Goal: Browse casually: Explore the website without a specific task or goal

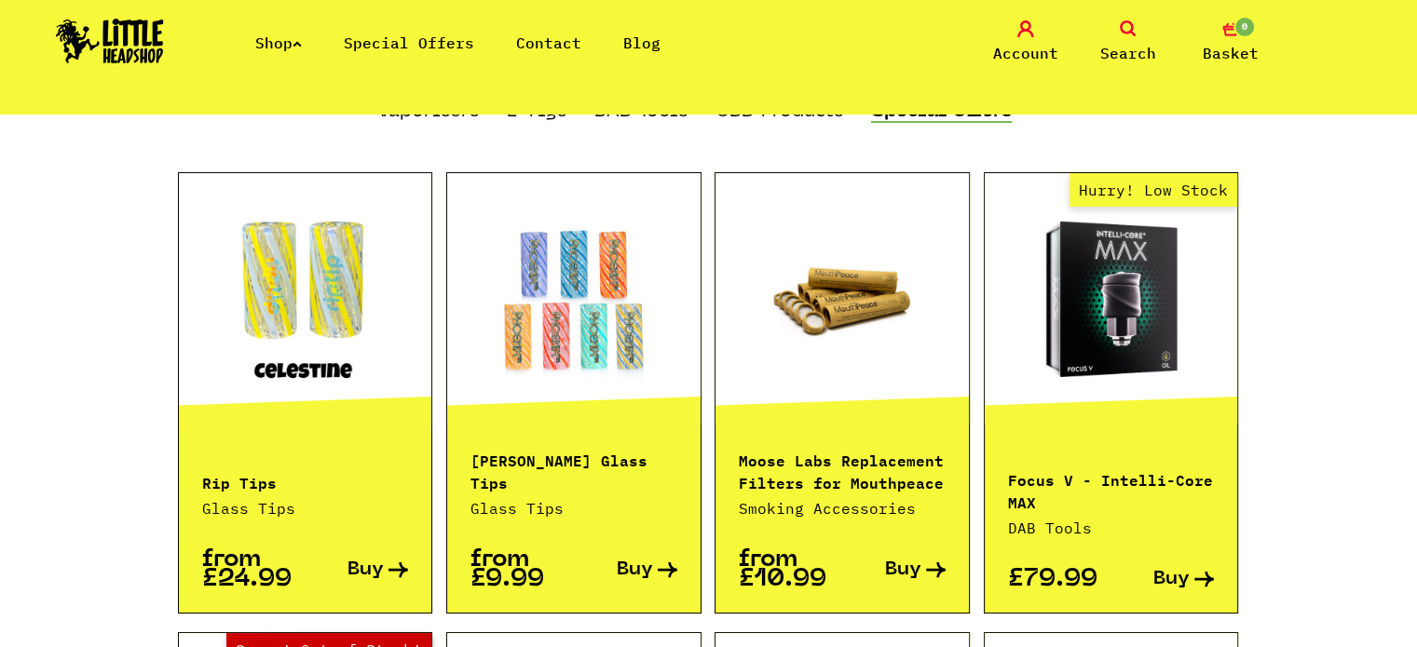
scroll to position [1304, 0]
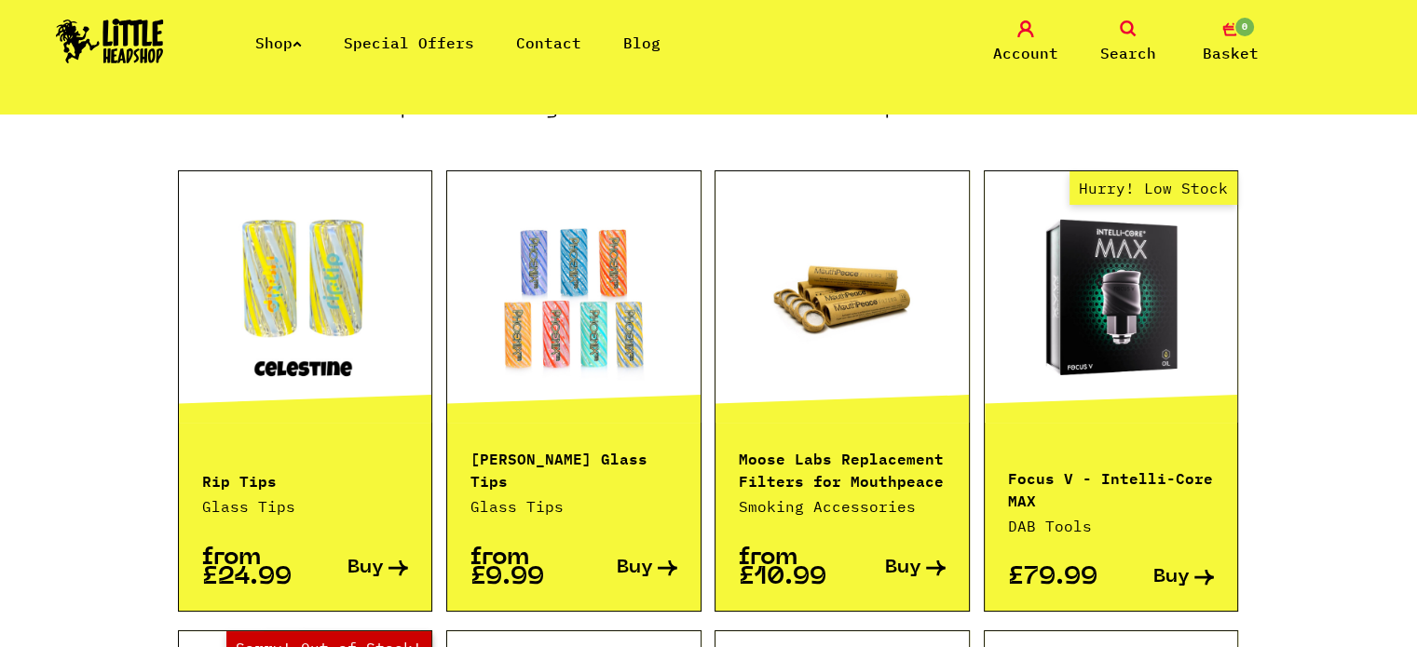
click at [1084, 466] on p "Focus V - Intelli-Core MAX" at bounding box center [1111, 488] width 207 height 45
click at [1088, 364] on link "Hurry! Low Stock" at bounding box center [1110, 297] width 253 height 186
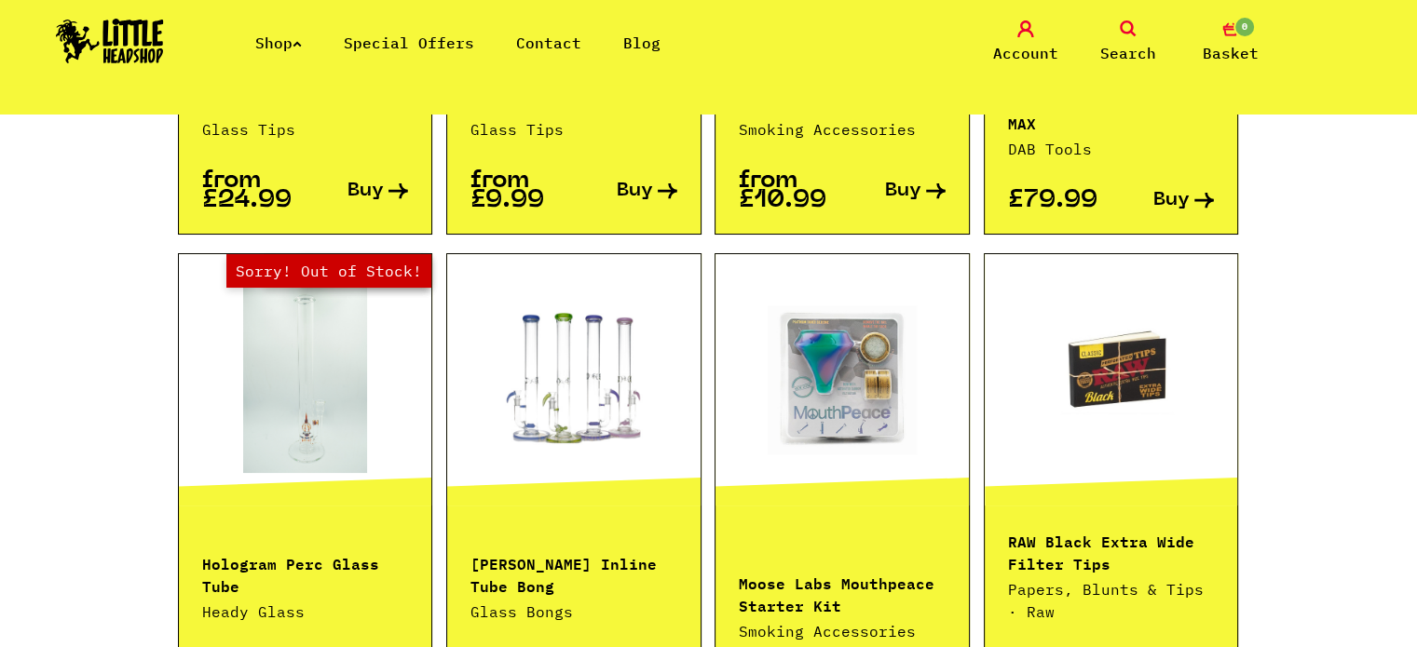
scroll to position [1770, 0]
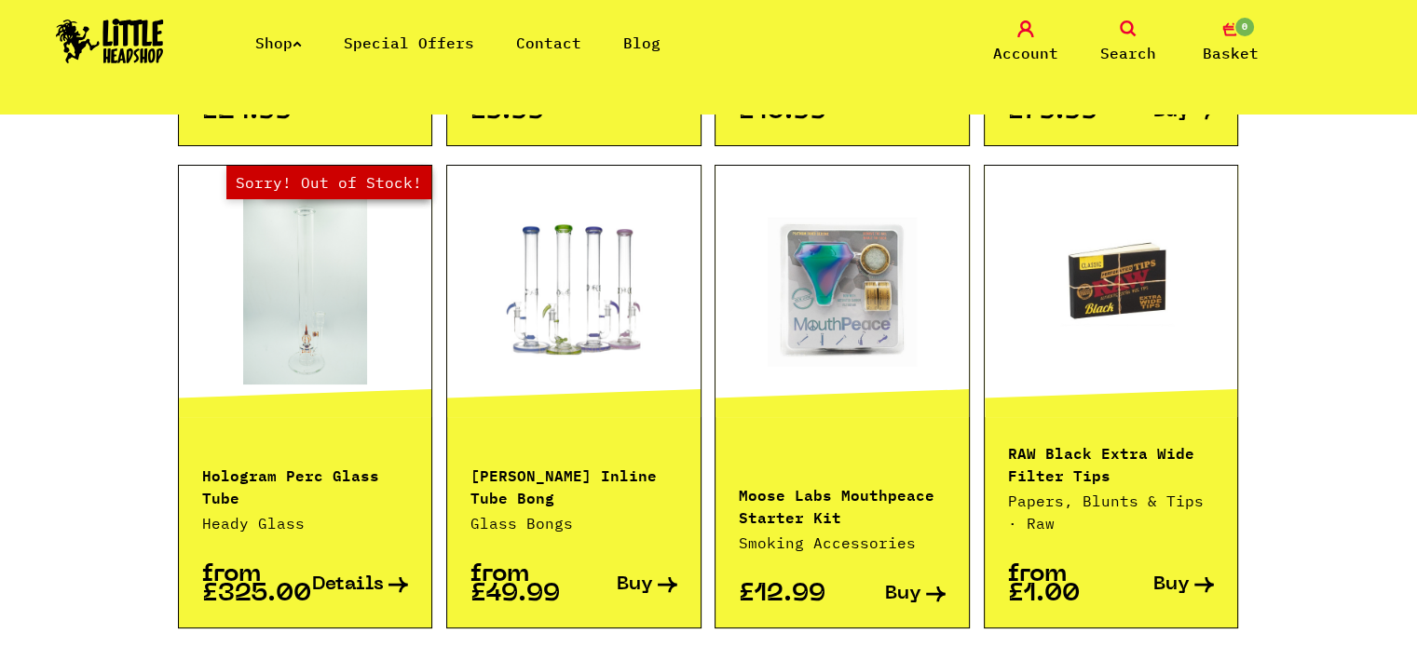
click at [824, 459] on div "Moose Labs Mouthpeace Starter Kit Smoking Accessories" at bounding box center [841, 506] width 253 height 95
click at [805, 348] on link at bounding box center [841, 291] width 253 height 186
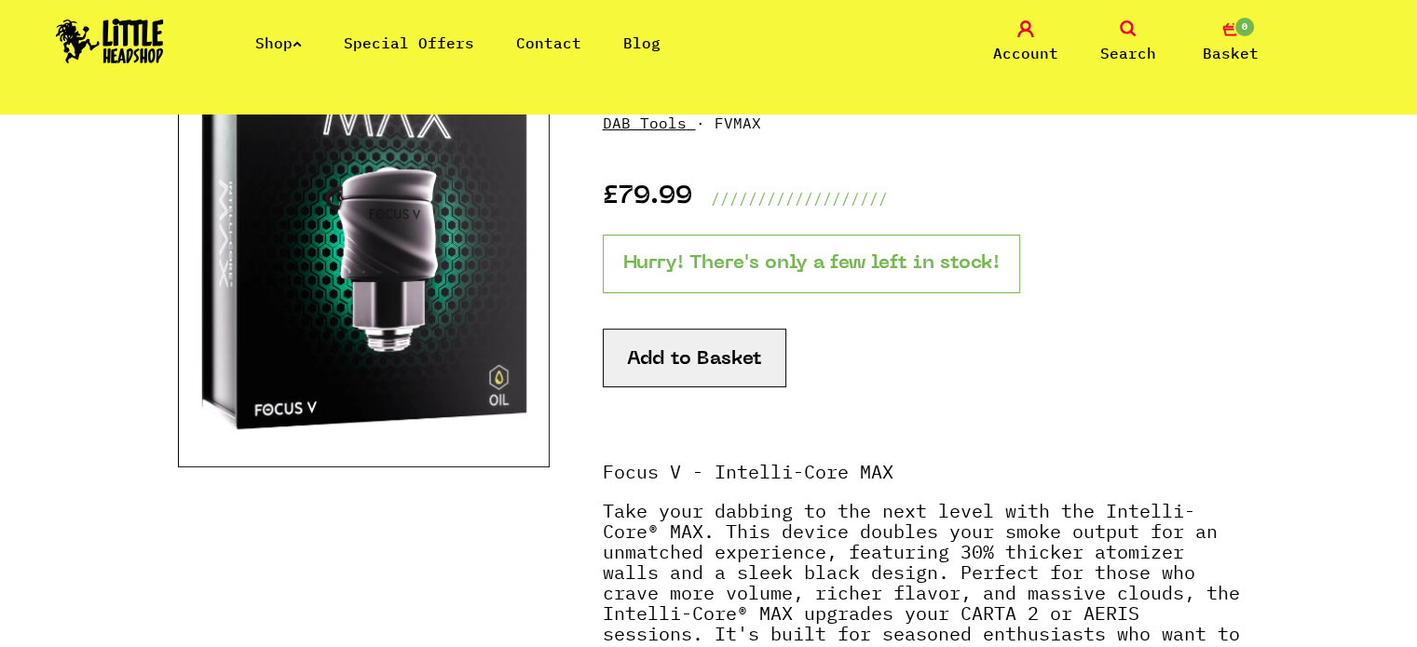
scroll to position [186, 0]
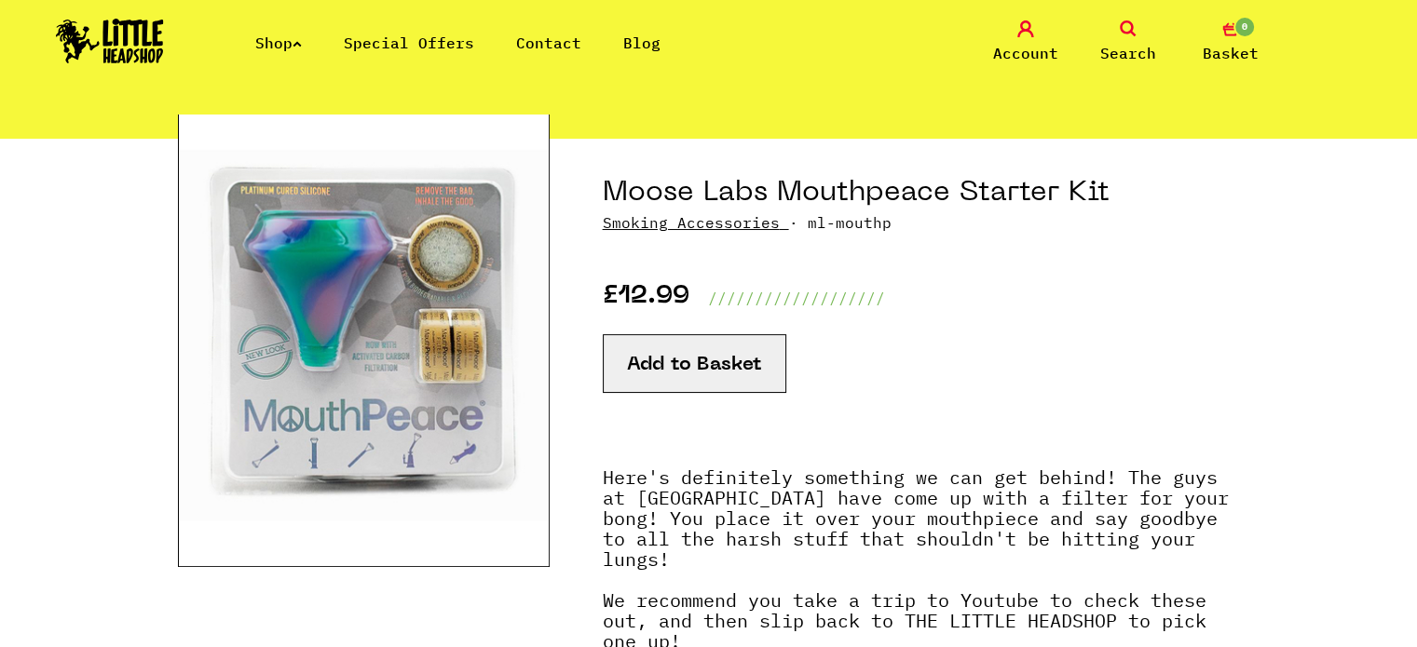
scroll to position [186, 0]
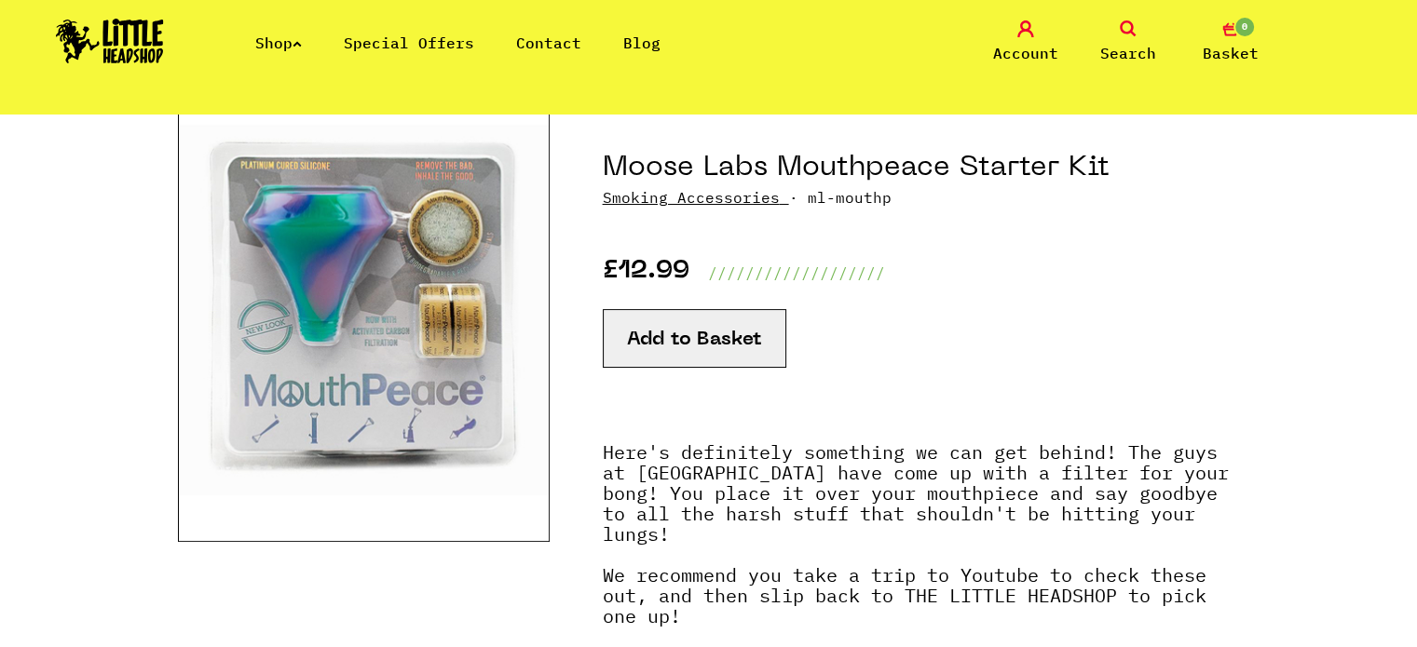
click at [469, 239] on img at bounding box center [364, 309] width 372 height 466
click at [417, 240] on img at bounding box center [364, 309] width 372 height 466
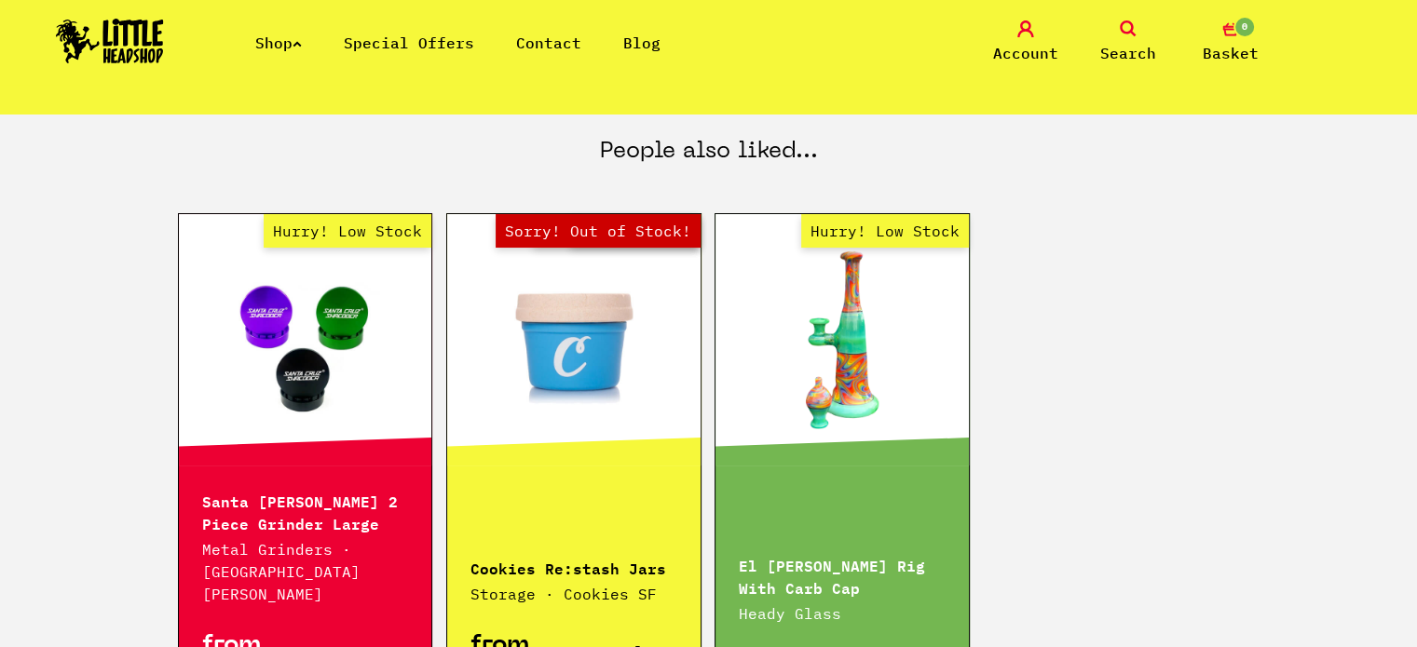
scroll to position [1024, 0]
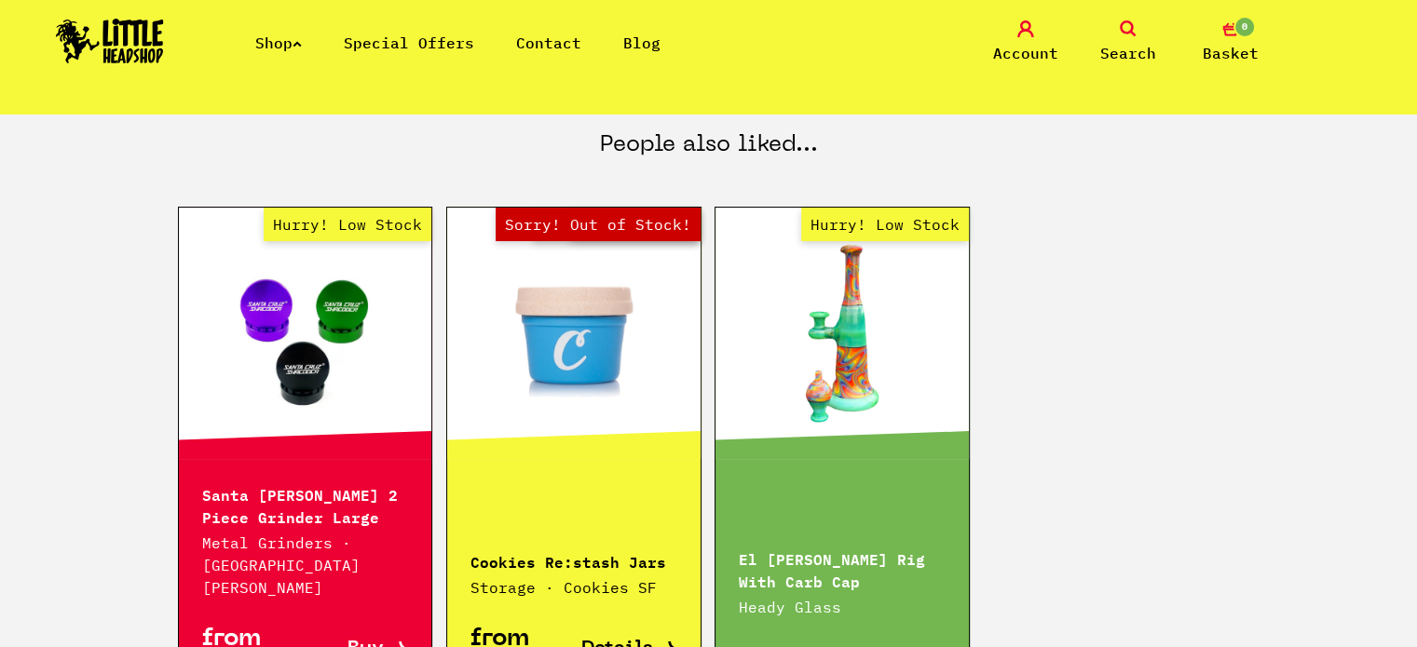
click at [856, 338] on link "Hurry! Low Stock" at bounding box center [841, 333] width 253 height 186
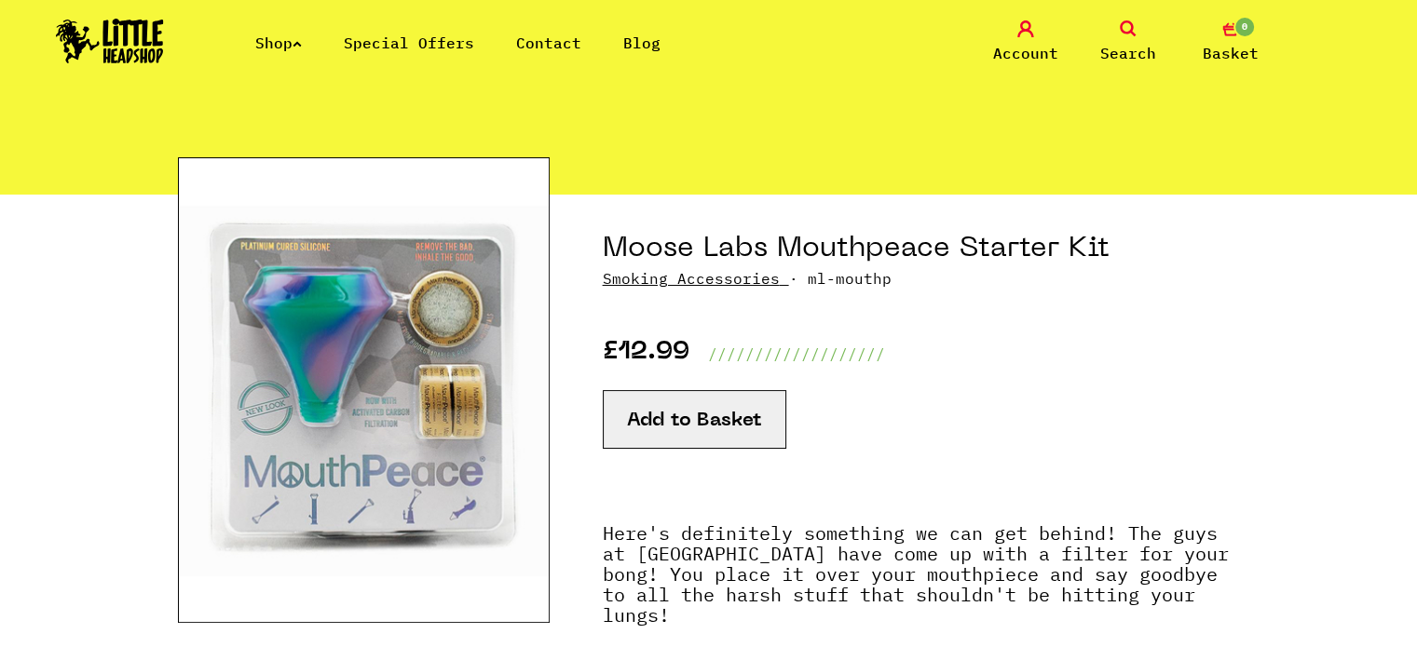
scroll to position [0, 0]
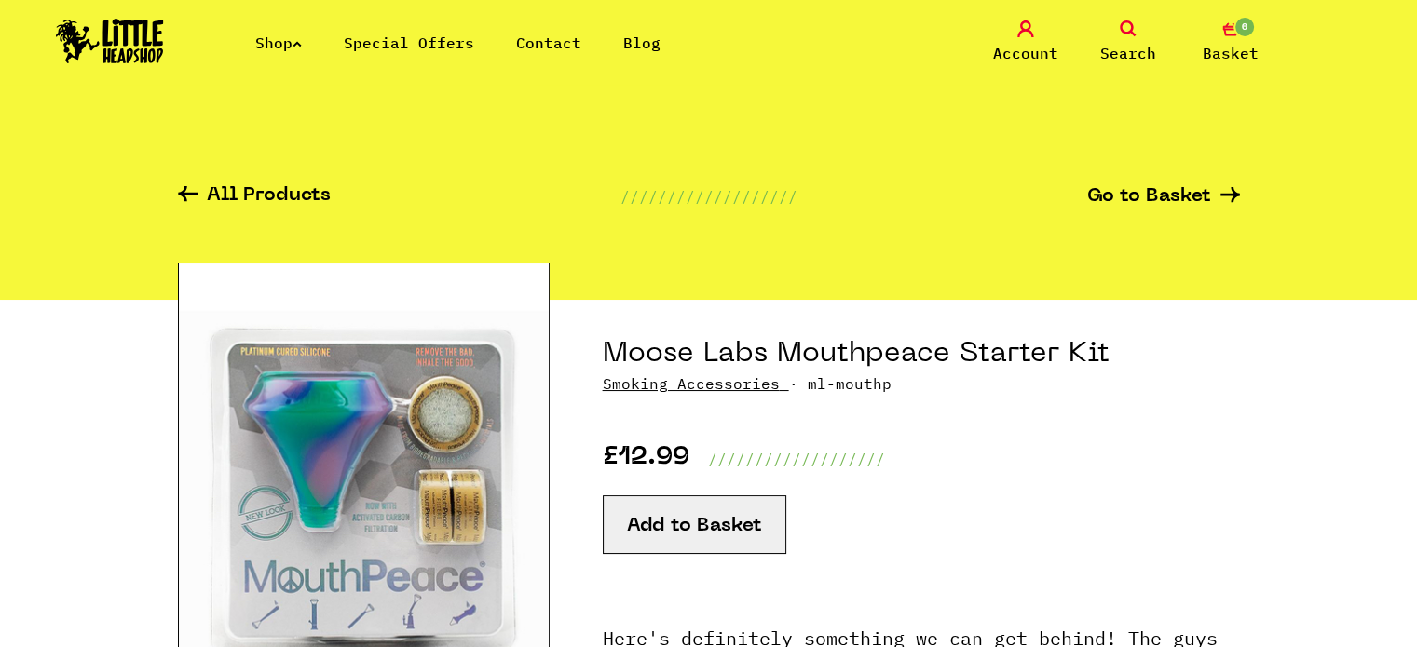
click at [430, 43] on link "Special Offers" at bounding box center [409, 43] width 130 height 19
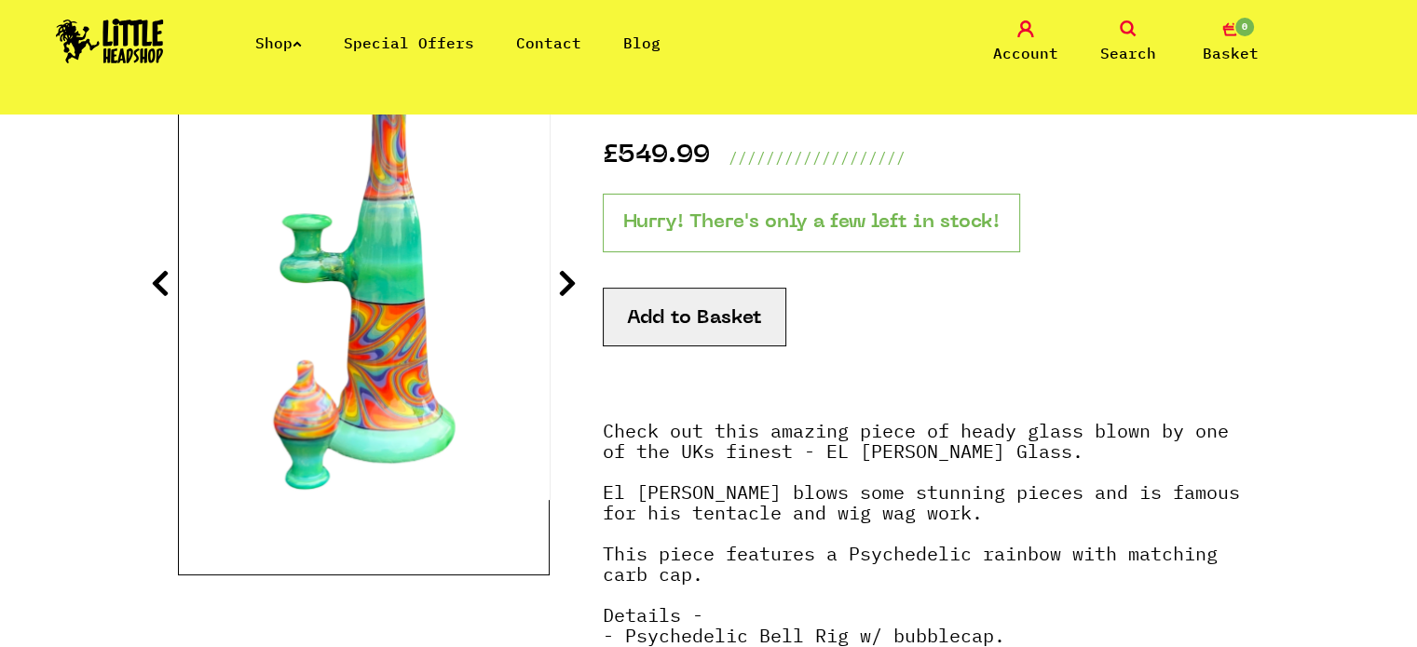
scroll to position [373, 0]
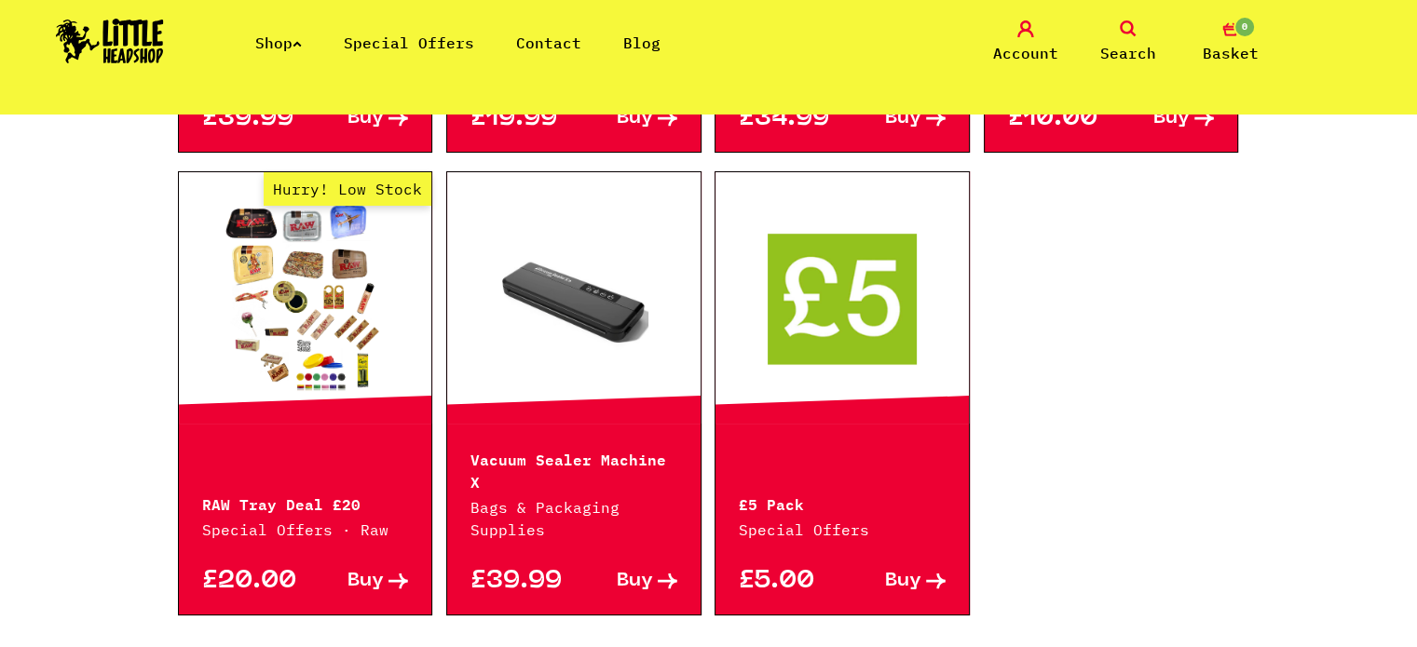
scroll to position [1211, 0]
